Goal: Task Accomplishment & Management: Use online tool/utility

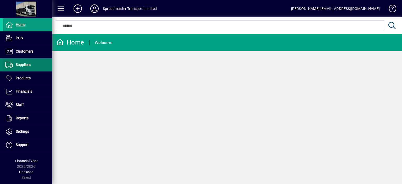
click at [25, 63] on span "Suppliers" at bounding box center [23, 65] width 15 height 4
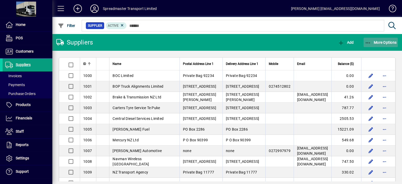
click at [377, 41] on span "More Options" at bounding box center [381, 42] width 32 height 4
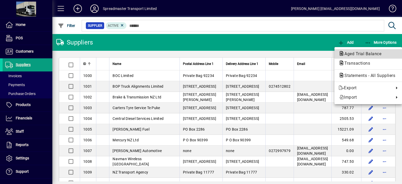
click at [357, 54] on span "Aged Trial Balance" at bounding box center [361, 53] width 45 height 5
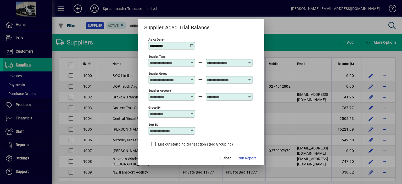
scroll to position [4, 0]
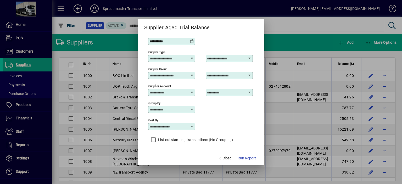
click at [193, 126] on icon at bounding box center [192, 126] width 4 height 4
click at [169, 157] on div "Supplier Name" at bounding box center [164, 159] width 25 height 6
type input "**********"
click at [243, 159] on span "Run Report" at bounding box center [247, 159] width 18 height 6
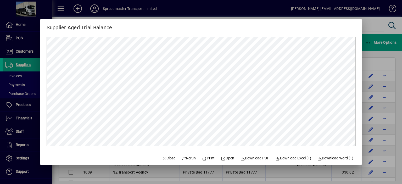
scroll to position [0, 0]
click at [162, 159] on span "Close" at bounding box center [169, 159] width 14 height 6
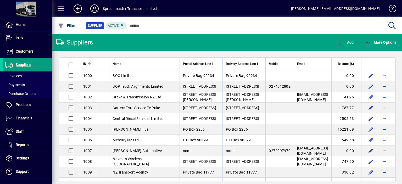
click at [95, 8] on icon at bounding box center [94, 8] width 10 height 8
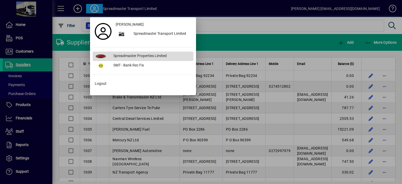
click at [126, 56] on div "Spreadmaster Properties Limited" at bounding box center [151, 56] width 84 height 9
